Goal: Obtain resource: Obtain resource

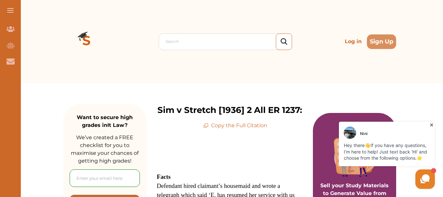
click at [235, 126] on p "Copy the Full Citation" at bounding box center [235, 126] width 64 height 8
click at [221, 124] on p "Copy the Full Citation" at bounding box center [235, 126] width 64 height 8
click at [432, 124] on icon at bounding box center [431, 125] width 6 height 6
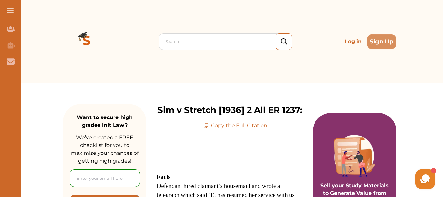
click at [223, 126] on p "Copy the Full Citation" at bounding box center [235, 126] width 64 height 8
click at [208, 125] on icon at bounding box center [206, 124] width 3 height 3
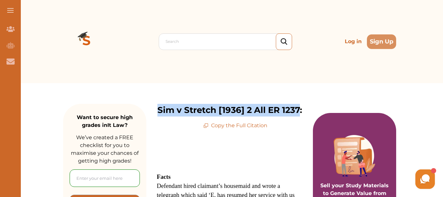
drag, startPoint x: 159, startPoint y: 110, endPoint x: 301, endPoint y: 112, distance: 141.4
click at [301, 112] on p "Sim v Stretch [1936] 2 All ER 1237:" at bounding box center [229, 110] width 145 height 13
copy p "Sim v Stretch [1936] 2 All ER 1237"
